Goal: Entertainment & Leisure: Consume media (video, audio)

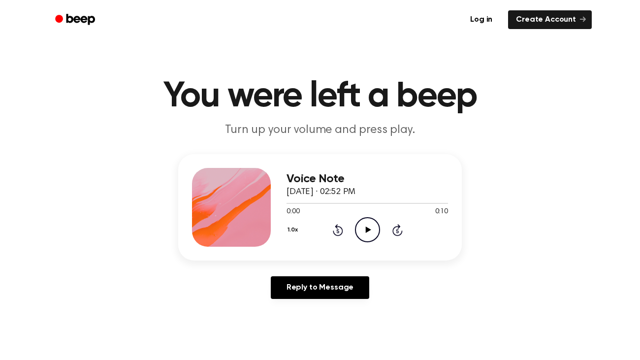
click at [366, 237] on icon "Play Audio" at bounding box center [367, 229] width 25 height 25
click at [364, 224] on icon "Play Audio" at bounding box center [367, 229] width 25 height 25
click at [364, 224] on icon "Pause Audio" at bounding box center [367, 229] width 25 height 25
click at [369, 228] on icon "Play Audio" at bounding box center [367, 229] width 25 height 25
click at [369, 228] on icon at bounding box center [367, 229] width 4 height 6
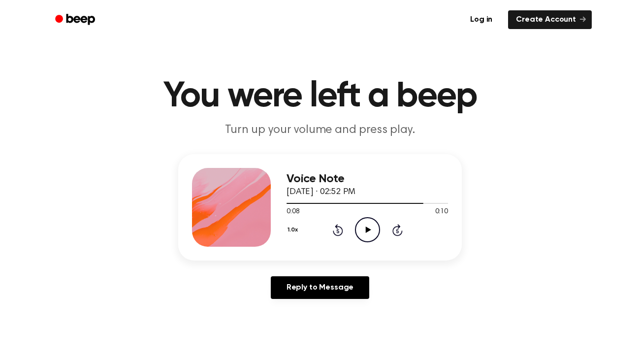
click at [361, 235] on icon "Play Audio" at bounding box center [367, 229] width 25 height 25
click at [377, 233] on icon "Pause Audio" at bounding box center [367, 229] width 25 height 25
click at [360, 235] on icon "Play Audio" at bounding box center [367, 229] width 25 height 25
click at [368, 233] on icon "Play Audio" at bounding box center [367, 229] width 25 height 25
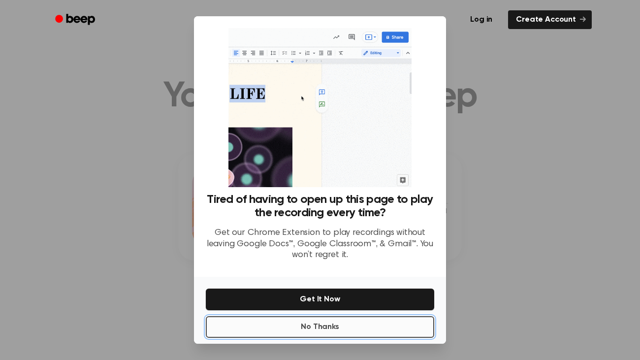
click at [351, 330] on button "No Thanks" at bounding box center [320, 327] width 228 height 22
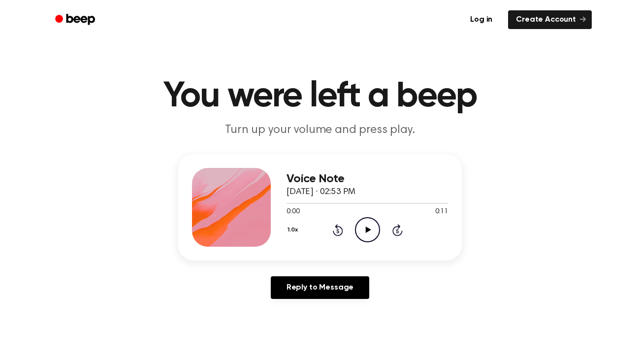
click at [366, 235] on icon "Play Audio" at bounding box center [367, 229] width 25 height 25
click at [366, 235] on icon "Pause Audio" at bounding box center [367, 229] width 25 height 25
click at [359, 223] on icon "Play Audio" at bounding box center [367, 229] width 25 height 25
click at [365, 234] on icon "Pause Audio" at bounding box center [367, 229] width 25 height 25
click at [365, 226] on icon "Play Audio" at bounding box center [367, 229] width 25 height 25
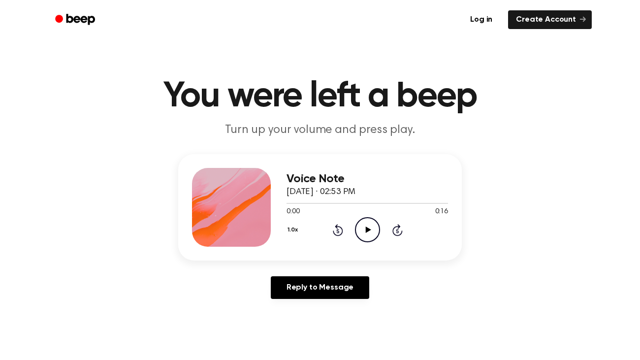
click at [368, 232] on icon "Play Audio" at bounding box center [367, 229] width 25 height 25
click at [368, 232] on icon at bounding box center [367, 229] width 4 height 6
click at [337, 232] on icon at bounding box center [337, 231] width 2 height 4
click at [357, 228] on icon "Play Audio" at bounding box center [367, 229] width 25 height 25
click at [365, 231] on icon at bounding box center [367, 229] width 4 height 6
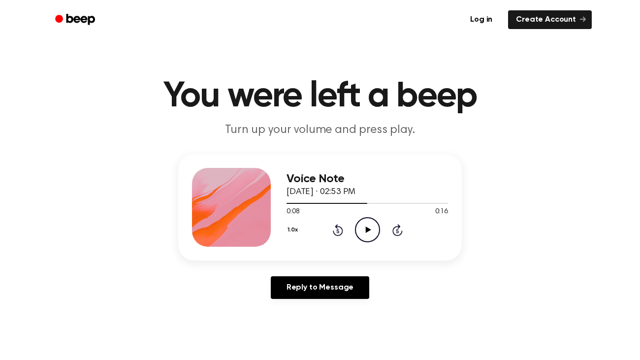
click at [369, 235] on icon "Play Audio" at bounding box center [367, 229] width 25 height 25
click at [369, 235] on icon "Pause Audio" at bounding box center [367, 229] width 25 height 25
click at [356, 227] on icon "Play Audio" at bounding box center [367, 229] width 25 height 25
click at [356, 227] on icon "Pause Audio" at bounding box center [367, 229] width 25 height 25
click at [341, 232] on icon "Rewind 5 seconds" at bounding box center [337, 230] width 11 height 13
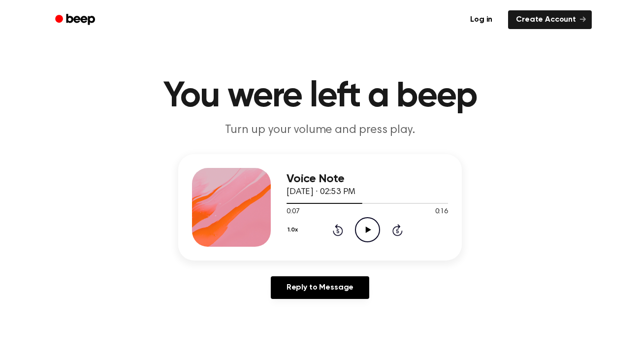
click at [361, 230] on icon "Play Audio" at bounding box center [367, 229] width 25 height 25
click at [361, 230] on icon "Pause Audio" at bounding box center [367, 229] width 25 height 25
click at [365, 232] on icon "Play Audio" at bounding box center [367, 229] width 25 height 25
click at [365, 232] on icon at bounding box center [367, 229] width 4 height 6
click at [374, 236] on icon "Play Audio" at bounding box center [367, 229] width 25 height 25
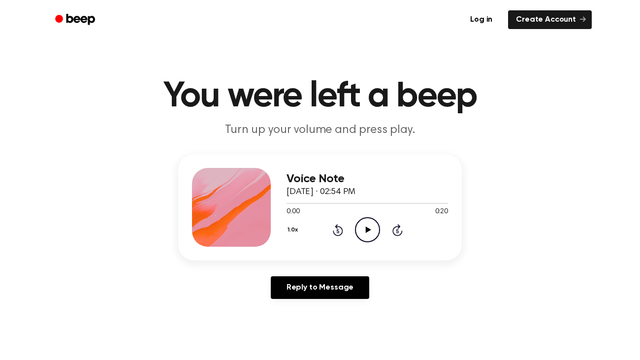
click at [356, 230] on icon "Play Audio" at bounding box center [367, 229] width 25 height 25
click at [370, 230] on icon "Pause Audio" at bounding box center [367, 229] width 25 height 25
click at [364, 233] on icon "Play Audio" at bounding box center [367, 229] width 25 height 25
click at [342, 229] on icon at bounding box center [338, 230] width 10 height 12
click at [362, 231] on icon "Pause Audio" at bounding box center [367, 229] width 25 height 25
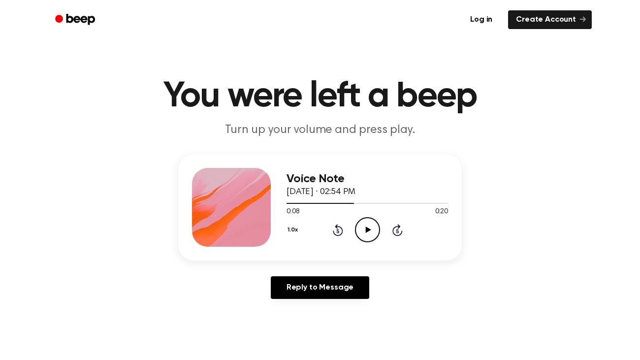
click at [370, 234] on icon "Play Audio" at bounding box center [367, 229] width 25 height 25
click at [370, 234] on icon "Pause Audio" at bounding box center [367, 229] width 25 height 25
click at [371, 226] on icon "Play Audio" at bounding box center [367, 229] width 25 height 25
click at [371, 226] on icon "Pause Audio" at bounding box center [367, 229] width 25 height 25
click at [359, 229] on icon "Play Audio" at bounding box center [367, 229] width 25 height 25
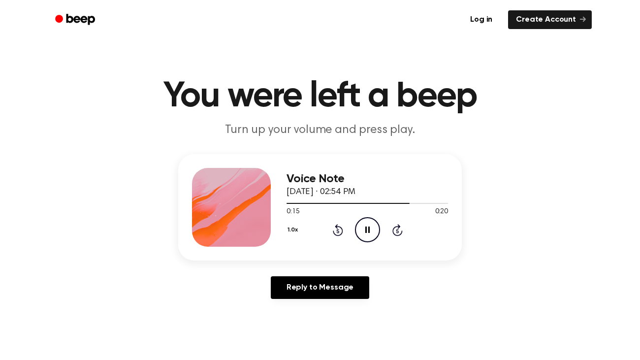
click at [334, 230] on icon "Rewind 5 seconds" at bounding box center [337, 230] width 11 height 13
click at [368, 232] on icon at bounding box center [367, 229] width 4 height 6
click at [368, 232] on icon "Play Audio" at bounding box center [367, 229] width 25 height 25
click at [368, 232] on icon at bounding box center [367, 229] width 4 height 6
click at [365, 230] on icon at bounding box center [367, 229] width 5 height 6
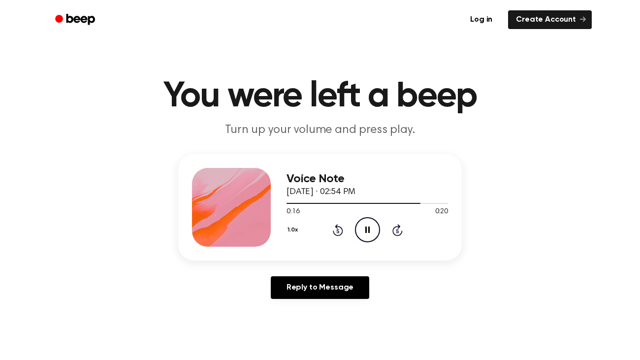
click at [365, 230] on icon at bounding box center [367, 229] width 4 height 6
click at [363, 225] on icon "Play Audio" at bounding box center [367, 229] width 25 height 25
click at [334, 230] on icon "Rewind 5 seconds" at bounding box center [337, 230] width 11 height 13
click at [367, 231] on icon at bounding box center [367, 229] width 5 height 6
click at [367, 231] on icon "Pause Audio" at bounding box center [367, 229] width 25 height 25
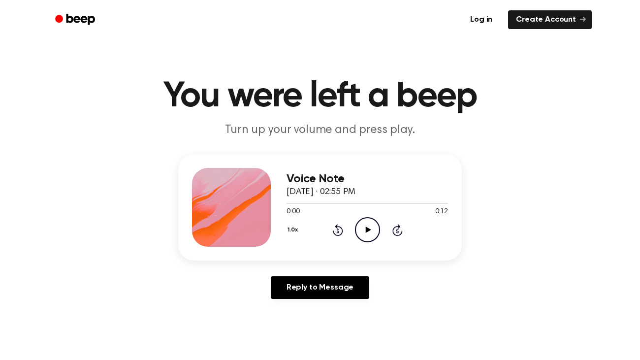
click at [375, 237] on icon "Play Audio" at bounding box center [367, 229] width 25 height 25
click at [338, 230] on icon "Rewind 5 seconds" at bounding box center [337, 230] width 11 height 13
click at [357, 229] on icon "Play Audio" at bounding box center [367, 229] width 25 height 25
click at [342, 229] on icon at bounding box center [338, 230] width 10 height 12
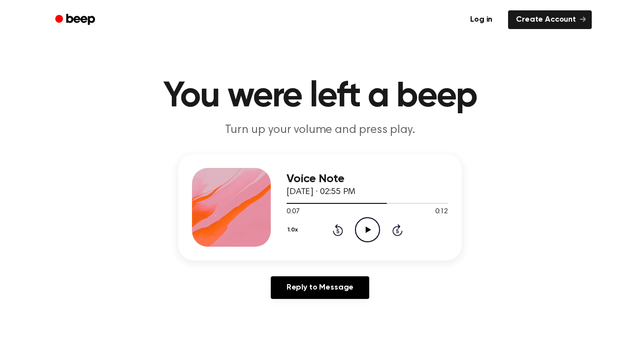
click at [373, 229] on icon "Play Audio" at bounding box center [367, 229] width 25 height 25
click at [370, 225] on icon "Play Audio" at bounding box center [367, 229] width 25 height 25
click at [338, 224] on icon "Rewind 5 seconds" at bounding box center [337, 230] width 11 height 13
click at [360, 231] on icon "Play Audio" at bounding box center [367, 229] width 25 height 25
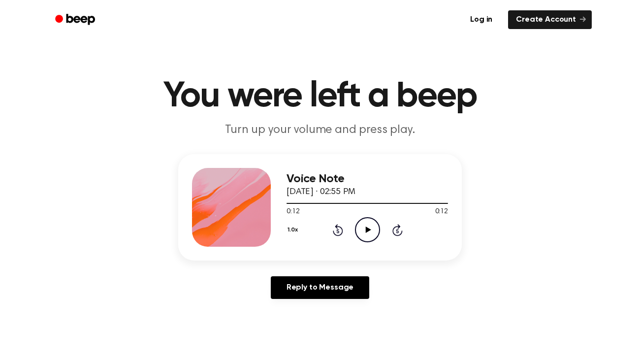
click at [341, 227] on icon at bounding box center [338, 230] width 10 height 12
click at [358, 229] on icon "Play Audio" at bounding box center [367, 229] width 25 height 25
click at [373, 226] on icon "Play Audio" at bounding box center [367, 229] width 25 height 25
click at [329, 230] on div "1.0x Rewind 5 seconds Pause Audio Skip 5 seconds" at bounding box center [368, 229] width 162 height 25
click at [339, 227] on icon at bounding box center [338, 230] width 10 height 12
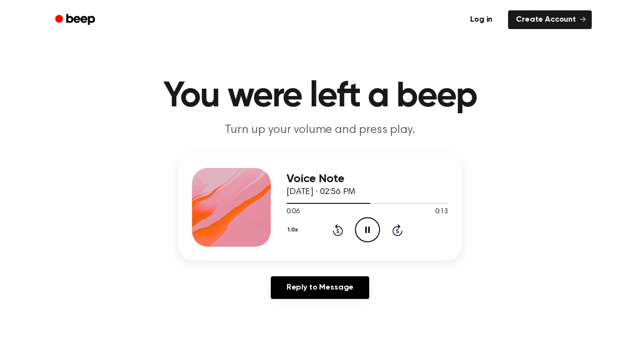
click at [339, 227] on icon at bounding box center [338, 230] width 10 height 12
click at [310, 201] on div at bounding box center [368, 203] width 162 height 8
click at [361, 228] on icon "Play Audio" at bounding box center [367, 229] width 25 height 25
click at [303, 204] on div at bounding box center [368, 203] width 162 height 8
click at [361, 231] on icon "Play Audio" at bounding box center [367, 229] width 25 height 25
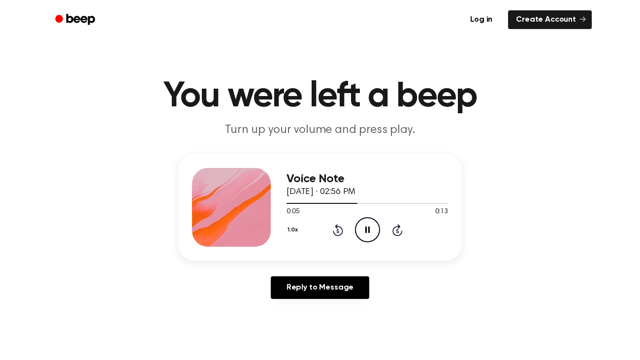
click at [359, 229] on icon "Pause Audio" at bounding box center [367, 229] width 25 height 25
click at [364, 226] on icon "Play Audio" at bounding box center [367, 229] width 25 height 25
click at [364, 226] on icon "Pause Audio" at bounding box center [367, 229] width 25 height 25
click at [359, 228] on icon "Play Audio" at bounding box center [367, 229] width 25 height 25
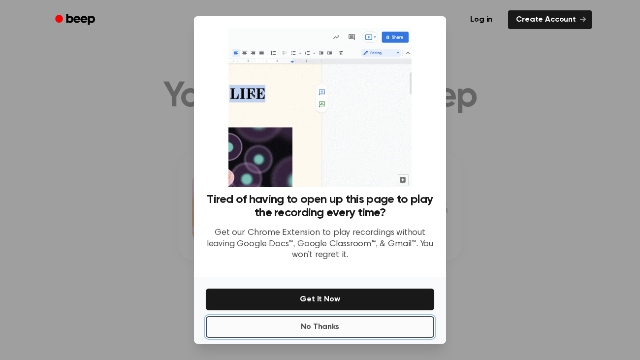
click at [371, 333] on button "No Thanks" at bounding box center [320, 327] width 228 height 22
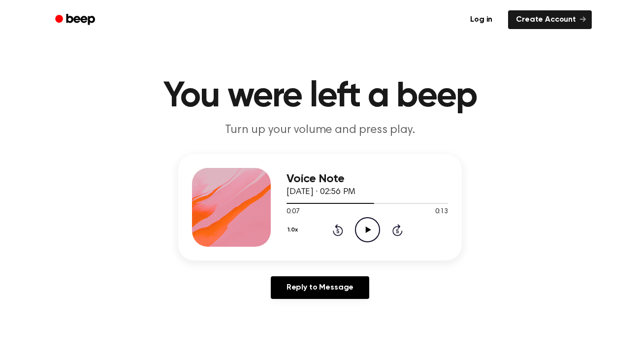
click at [371, 233] on icon "Play Audio" at bounding box center [367, 229] width 25 height 25
click at [371, 233] on icon "Pause Audio" at bounding box center [367, 229] width 25 height 25
click at [333, 232] on icon at bounding box center [338, 230] width 10 height 12
click at [359, 226] on icon "Play Audio" at bounding box center [367, 229] width 25 height 25
click at [335, 231] on icon "Rewind 5 seconds" at bounding box center [337, 230] width 11 height 13
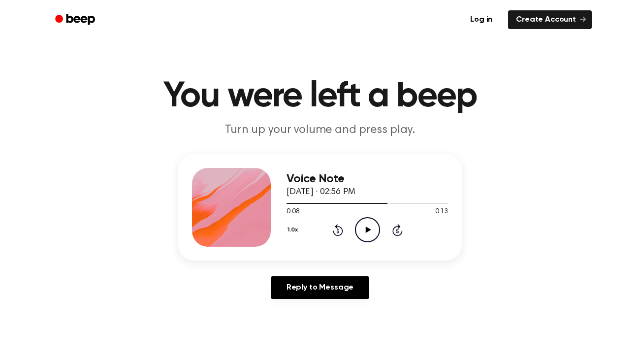
click at [370, 225] on icon "Play Audio" at bounding box center [367, 229] width 25 height 25
click at [370, 225] on icon "Pause Audio" at bounding box center [367, 229] width 25 height 25
click at [372, 223] on icon "Play Audio" at bounding box center [367, 229] width 25 height 25
click at [366, 229] on icon "Pause Audio" at bounding box center [367, 229] width 25 height 25
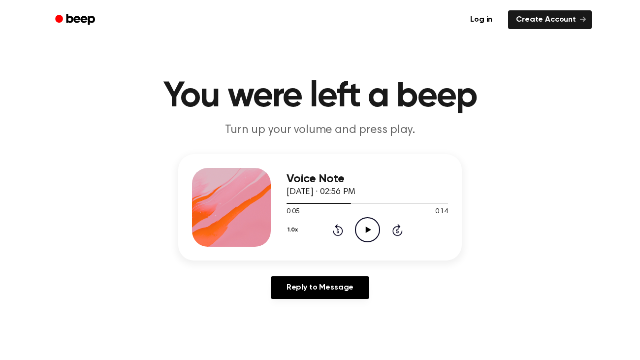
click at [372, 223] on icon "Play Audio" at bounding box center [367, 229] width 25 height 25
click at [362, 226] on icon "Pause Audio" at bounding box center [367, 229] width 25 height 25
click at [372, 230] on icon "Play Audio" at bounding box center [367, 229] width 25 height 25
click at [338, 231] on icon at bounding box center [337, 231] width 2 height 4
click at [363, 231] on icon "Pause Audio" at bounding box center [367, 229] width 25 height 25
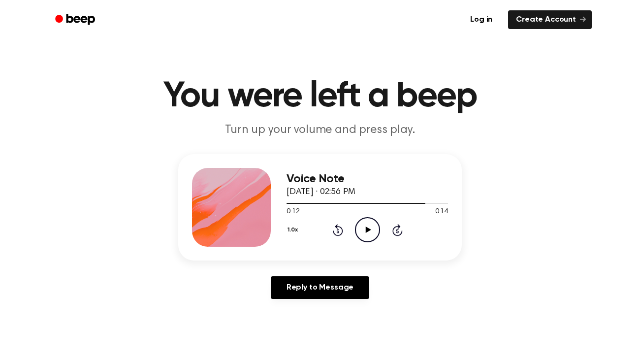
click at [362, 224] on icon "Play Audio" at bounding box center [367, 229] width 25 height 25
click at [362, 224] on icon "Pause Audio" at bounding box center [367, 229] width 25 height 25
click at [359, 226] on icon "Play Audio" at bounding box center [367, 229] width 25 height 25
click at [339, 231] on icon "Rewind 5 seconds" at bounding box center [337, 230] width 11 height 13
click at [370, 231] on icon "Pause Audio" at bounding box center [367, 229] width 25 height 25
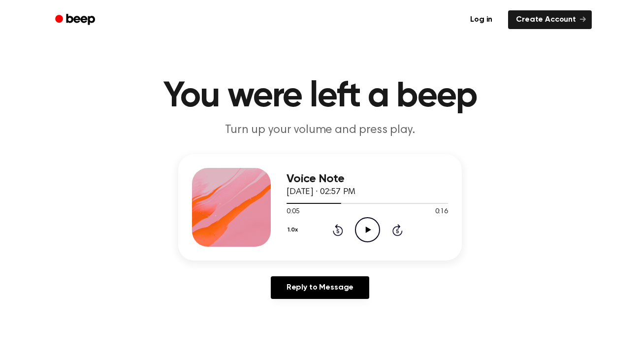
click at [361, 230] on icon "Play Audio" at bounding box center [367, 229] width 25 height 25
click at [361, 230] on icon "Pause Audio" at bounding box center [367, 229] width 25 height 25
click at [368, 226] on icon "Play Audio" at bounding box center [367, 229] width 25 height 25
click at [368, 226] on icon "Pause Audio" at bounding box center [367, 229] width 25 height 25
click at [335, 232] on icon "Rewind 5 seconds" at bounding box center [337, 230] width 11 height 13
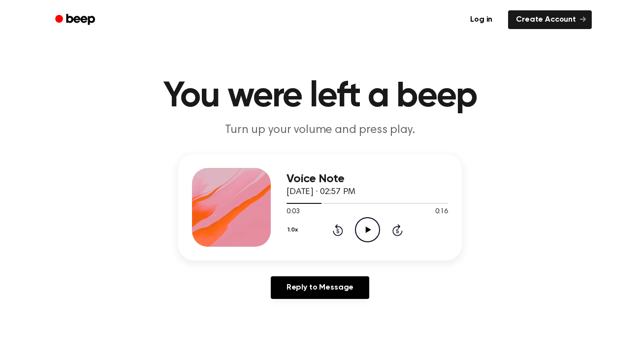
click at [362, 232] on icon "Play Audio" at bounding box center [367, 229] width 25 height 25
click at [333, 232] on icon at bounding box center [338, 230] width 10 height 12
click at [358, 229] on icon "Play Audio" at bounding box center [367, 229] width 25 height 25
click at [339, 232] on icon "Rewind 5 seconds" at bounding box center [337, 230] width 11 height 13
click at [335, 234] on icon at bounding box center [338, 230] width 10 height 12
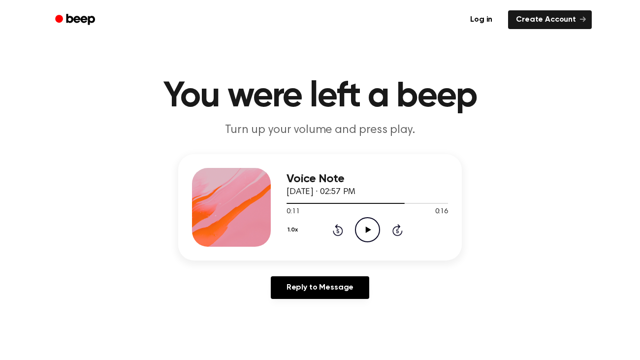
click at [359, 234] on icon "Play Audio" at bounding box center [367, 229] width 25 height 25
click at [369, 227] on icon "Play Audio" at bounding box center [367, 229] width 25 height 25
click at [369, 227] on icon at bounding box center [367, 229] width 4 height 6
